Goal: Check status: Check status

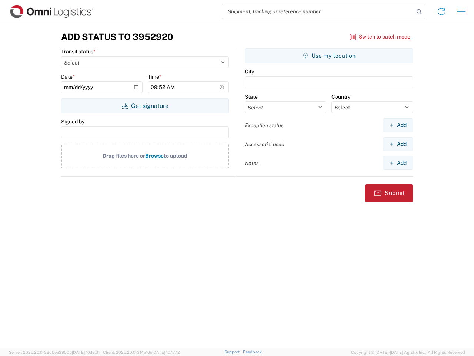
click at [318, 11] on input "search" at bounding box center [318, 11] width 192 height 14
click at [419, 12] on icon at bounding box center [419, 12] width 10 height 10
click at [442, 11] on icon at bounding box center [442, 12] width 12 height 12
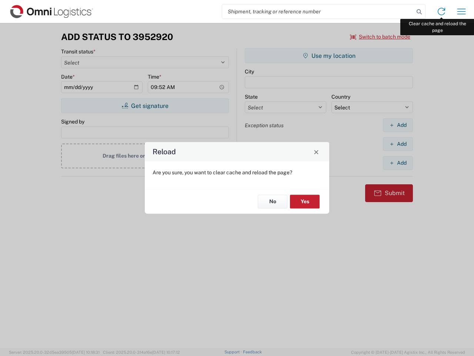
click at [462, 11] on div "Reload Are you sure, you want to clear cache and reload the page? No Yes" at bounding box center [237, 178] width 474 height 356
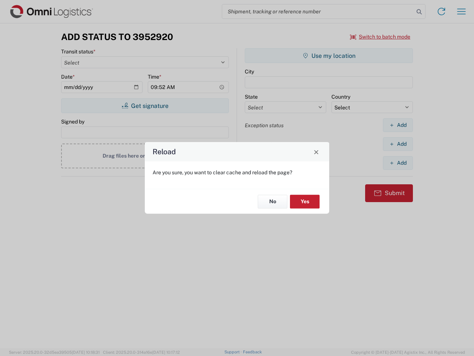
click at [380, 37] on div "Reload Are you sure, you want to clear cache and reload the page? No Yes" at bounding box center [237, 178] width 474 height 356
click at [145, 106] on div "Reload Are you sure, you want to clear cache and reload the page? No Yes" at bounding box center [237, 178] width 474 height 356
click at [329, 56] on div "Reload Are you sure, you want to clear cache and reload the page? No Yes" at bounding box center [237, 178] width 474 height 356
click at [398, 125] on div "Reload Are you sure, you want to clear cache and reload the page? No Yes" at bounding box center [237, 178] width 474 height 356
click at [398, 144] on div "Reload Are you sure, you want to clear cache and reload the page? No Yes" at bounding box center [237, 178] width 474 height 356
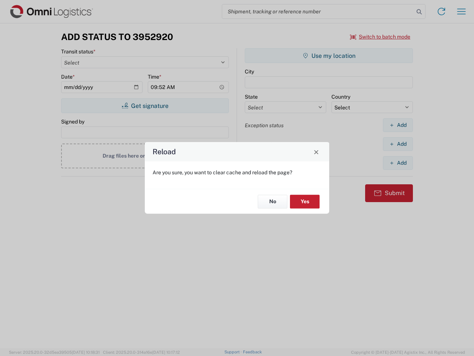
click at [398, 163] on div "Reload Are you sure, you want to clear cache and reload the page? No Yes" at bounding box center [237, 178] width 474 height 356
